Goal: Task Accomplishment & Management: Complete application form

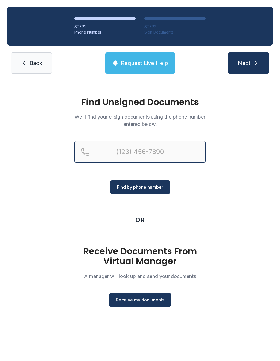
click at [100, 150] on input "Reservation phone number" at bounding box center [139, 152] width 131 height 22
type input "[PHONE_NUMBER]"
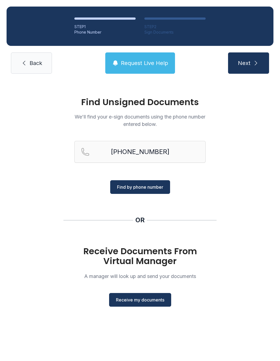
click at [140, 184] on span "Find by phone number" at bounding box center [140, 187] width 46 height 7
click at [143, 301] on span "Receive my documents" at bounding box center [140, 300] width 48 height 7
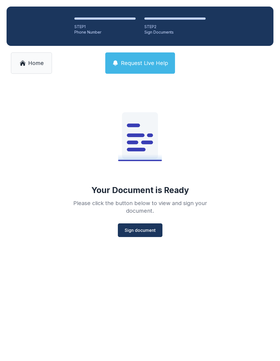
click at [144, 229] on span "Sign document" at bounding box center [140, 230] width 31 height 7
click at [140, 230] on span "Sign document" at bounding box center [140, 230] width 31 height 7
click at [133, 229] on span "Sign document" at bounding box center [140, 230] width 31 height 7
click at [139, 231] on span "Sign document" at bounding box center [140, 230] width 31 height 7
click at [28, 67] on link "Home" at bounding box center [31, 62] width 41 height 21
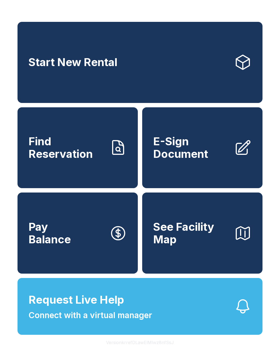
click at [186, 155] on span "E-Sign Document" at bounding box center [191, 147] width 77 height 25
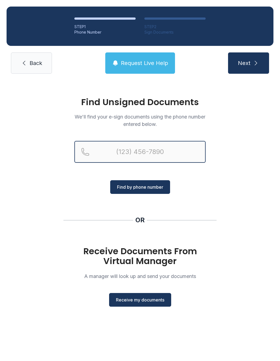
click at [104, 151] on input "Reservation phone number" at bounding box center [139, 152] width 131 height 22
type input "[PHONE_NUMBER]"
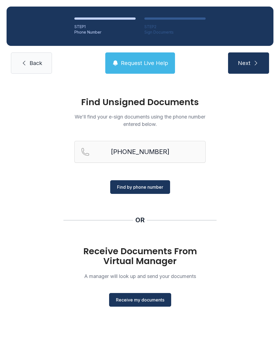
click at [132, 188] on span "Find by phone number" at bounding box center [140, 187] width 46 height 7
click at [139, 302] on span "Receive my documents" at bounding box center [140, 300] width 48 height 7
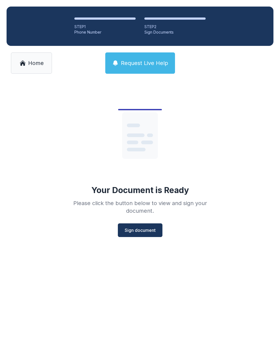
click at [145, 234] on button "Sign document" at bounding box center [140, 231] width 45 height 14
click at [29, 66] on span "Home" at bounding box center [36, 63] width 16 height 8
